Goal: Task Accomplishment & Management: Manage account settings

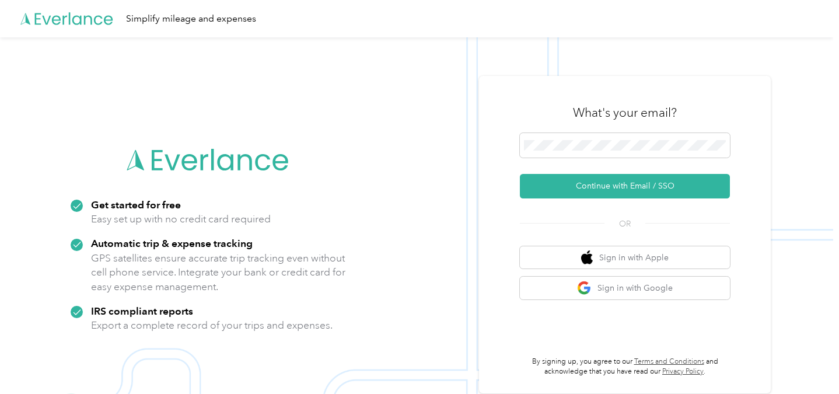
click at [562, 229] on div "OR" at bounding box center [625, 222] width 210 height 15
click at [516, 223] on div "What's your email? Continue with Email / SSO OR Sign in with Apple Sign in with…" at bounding box center [625, 234] width 292 height 317
click at [569, 289] on button "Sign in with Google" at bounding box center [625, 287] width 210 height 23
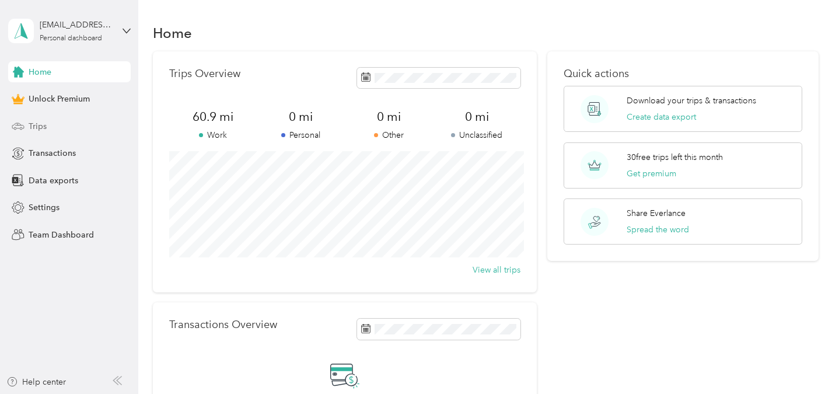
click at [75, 117] on div "Trips" at bounding box center [69, 125] width 122 height 21
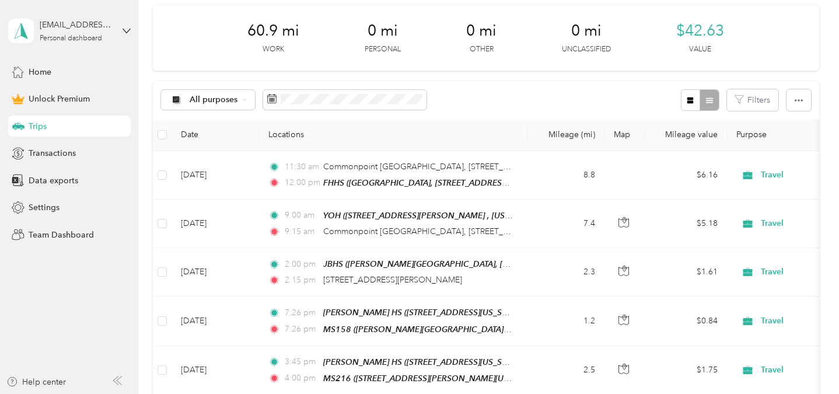
scroll to position [159, 0]
